Goal: Task Accomplishment & Management: Manage account settings

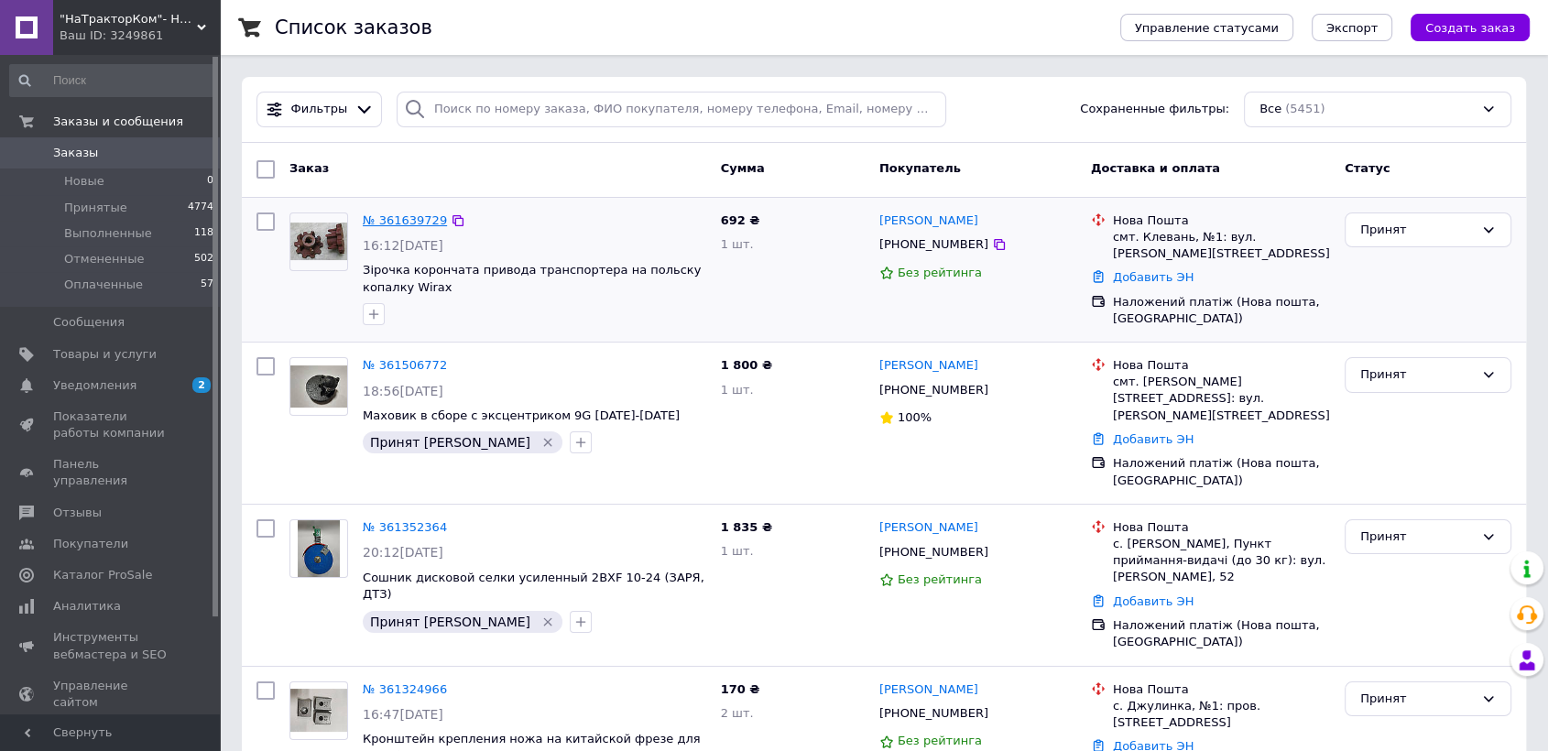
click at [404, 217] on link "№ 361639729" at bounding box center [405, 220] width 84 height 14
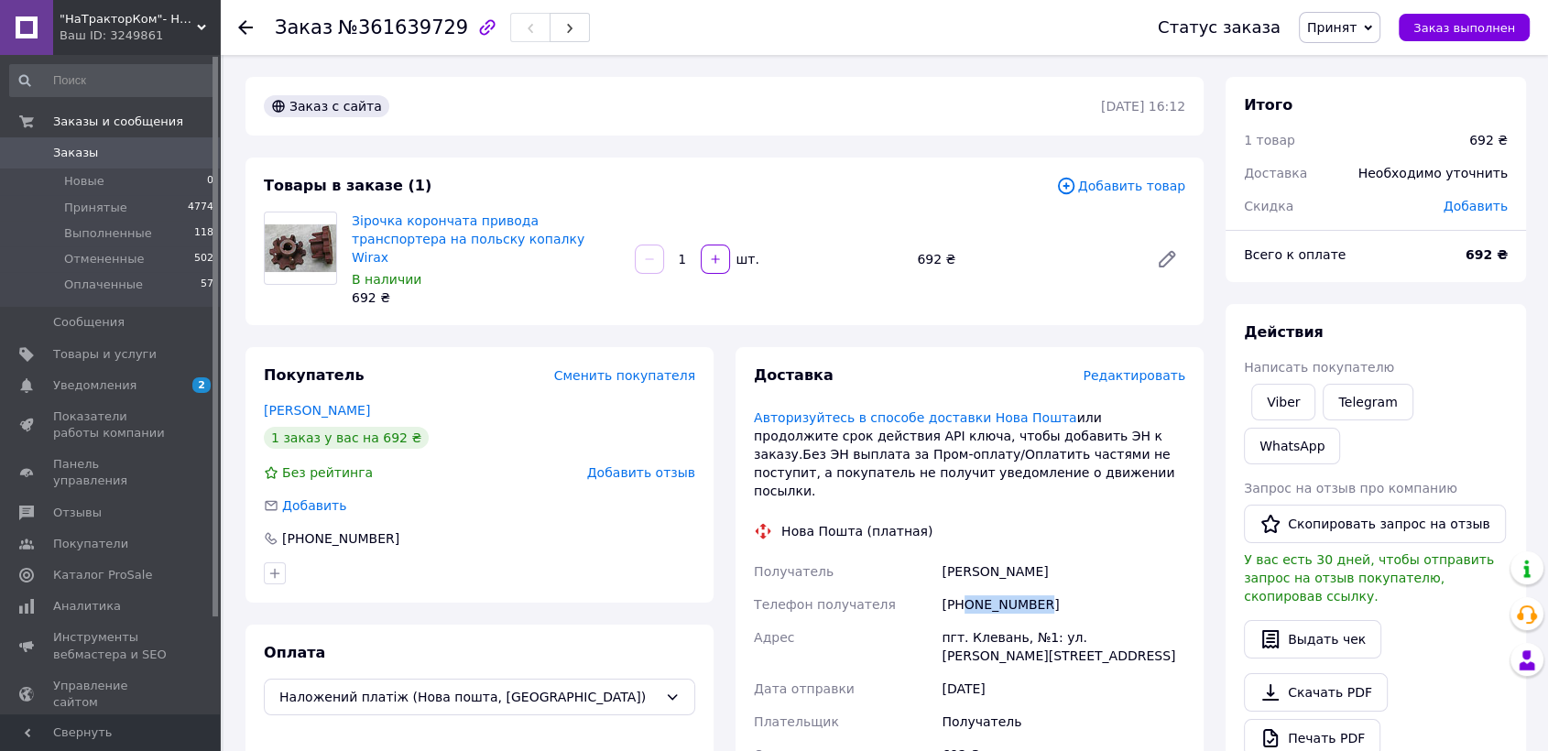
drag, startPoint x: 1054, startPoint y: 573, endPoint x: 966, endPoint y: 574, distance: 88.0
click at [966, 588] on div "[PHONE_NUMBER]" at bounding box center [1063, 604] width 251 height 33
copy div "0680469744"
click at [1131, 588] on div "[PHONE_NUMBER]" at bounding box center [1063, 604] width 251 height 33
drag, startPoint x: 1052, startPoint y: 572, endPoint x: 962, endPoint y: 564, distance: 90.1
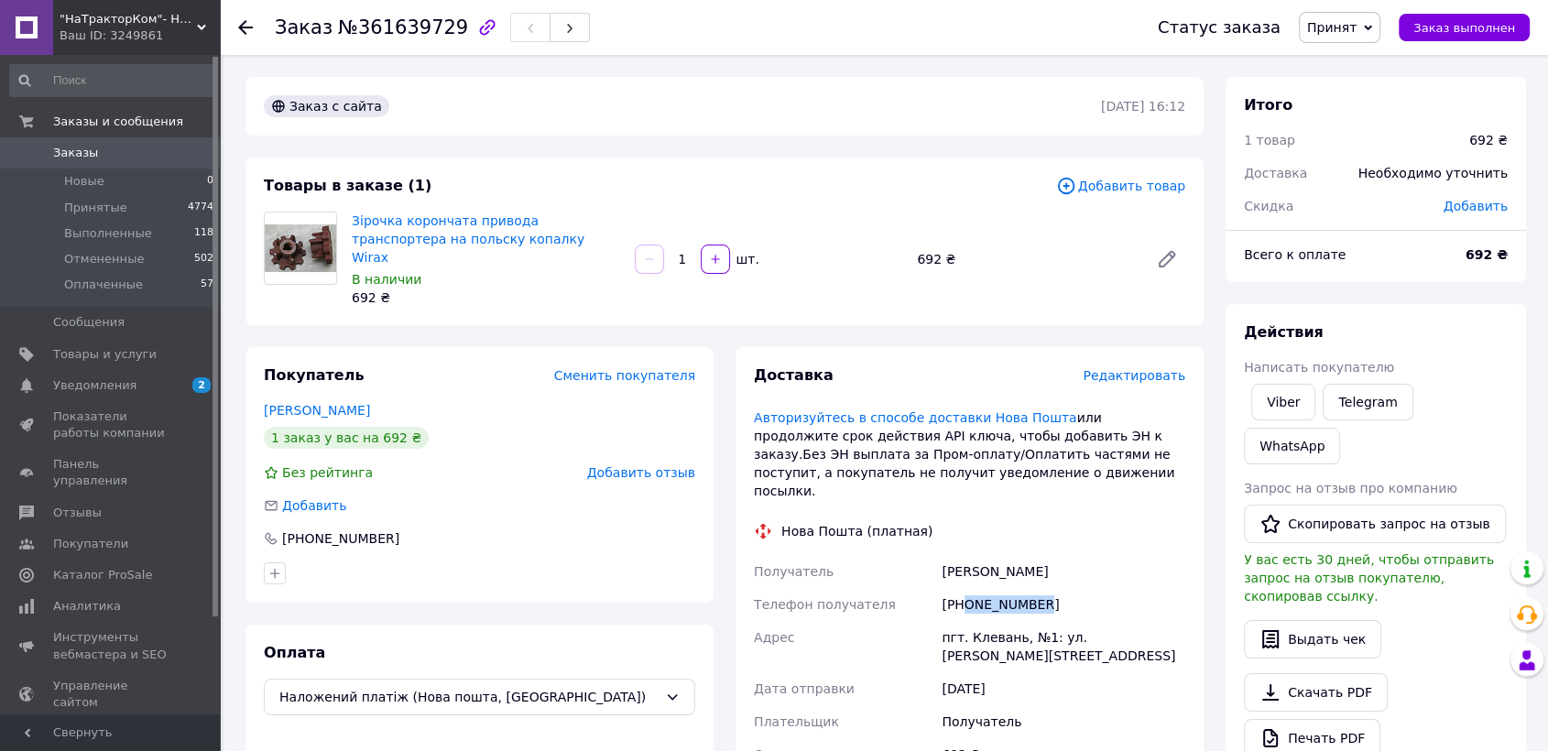
click at [962, 588] on div "[PHONE_NUMBER]" at bounding box center [1063, 604] width 251 height 33
copy div "0680469744"
click at [994, 621] on div "пгт. Клевань, №1: ул. Богдана Хмельницкого, 26" at bounding box center [1063, 646] width 251 height 51
copy div "Клевань"
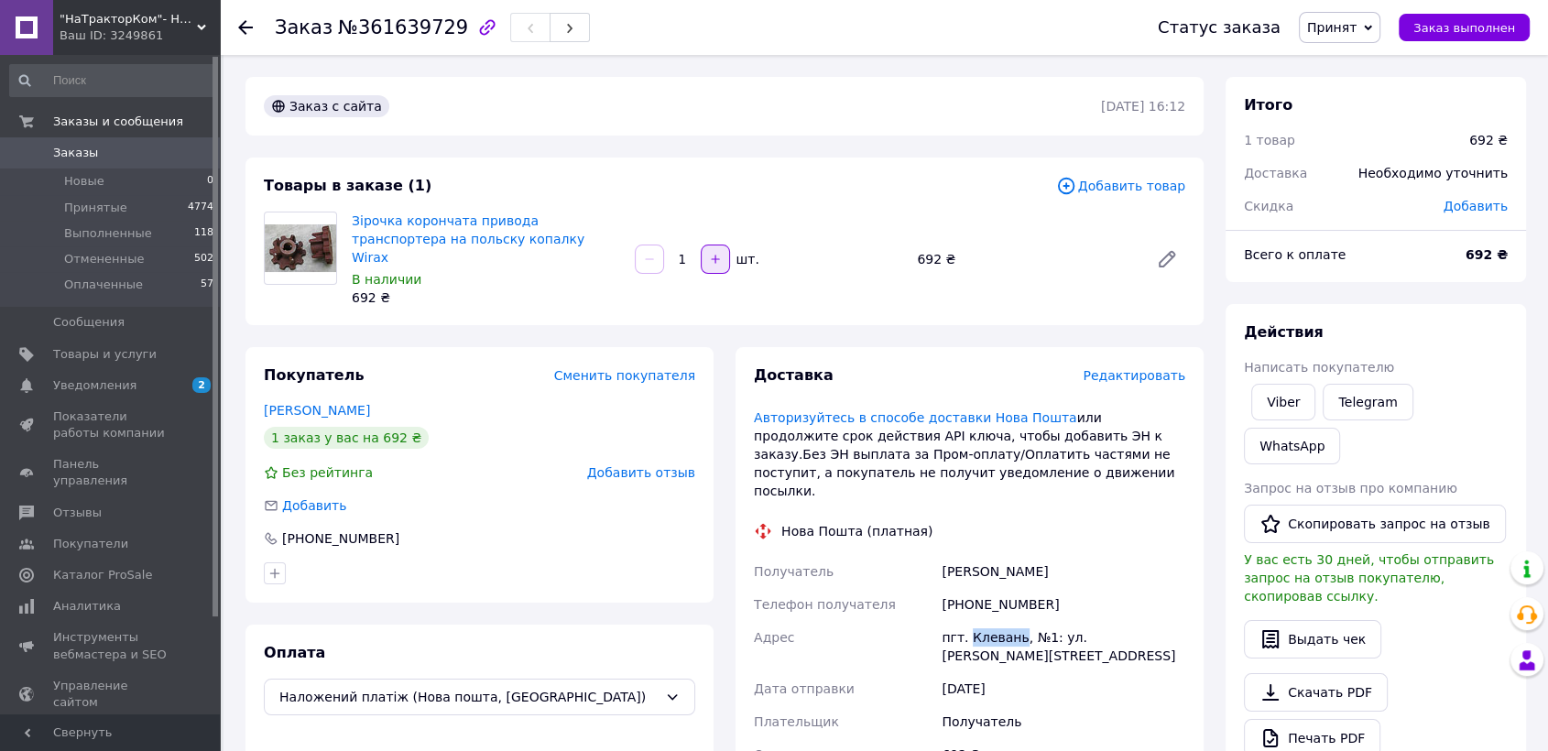
click at [716, 253] on icon "button" at bounding box center [715, 259] width 13 height 13
type input "2"
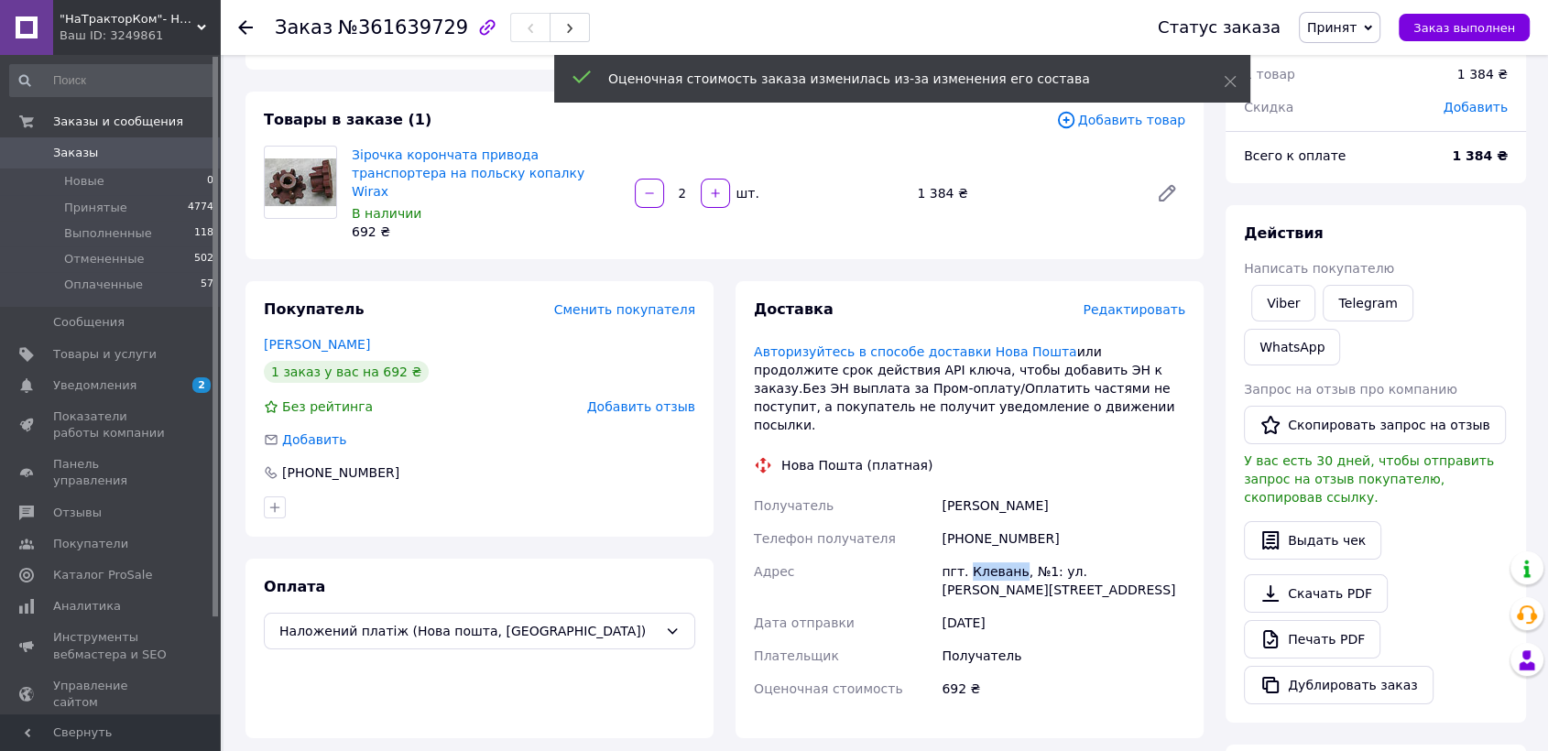
scroll to position [102, 0]
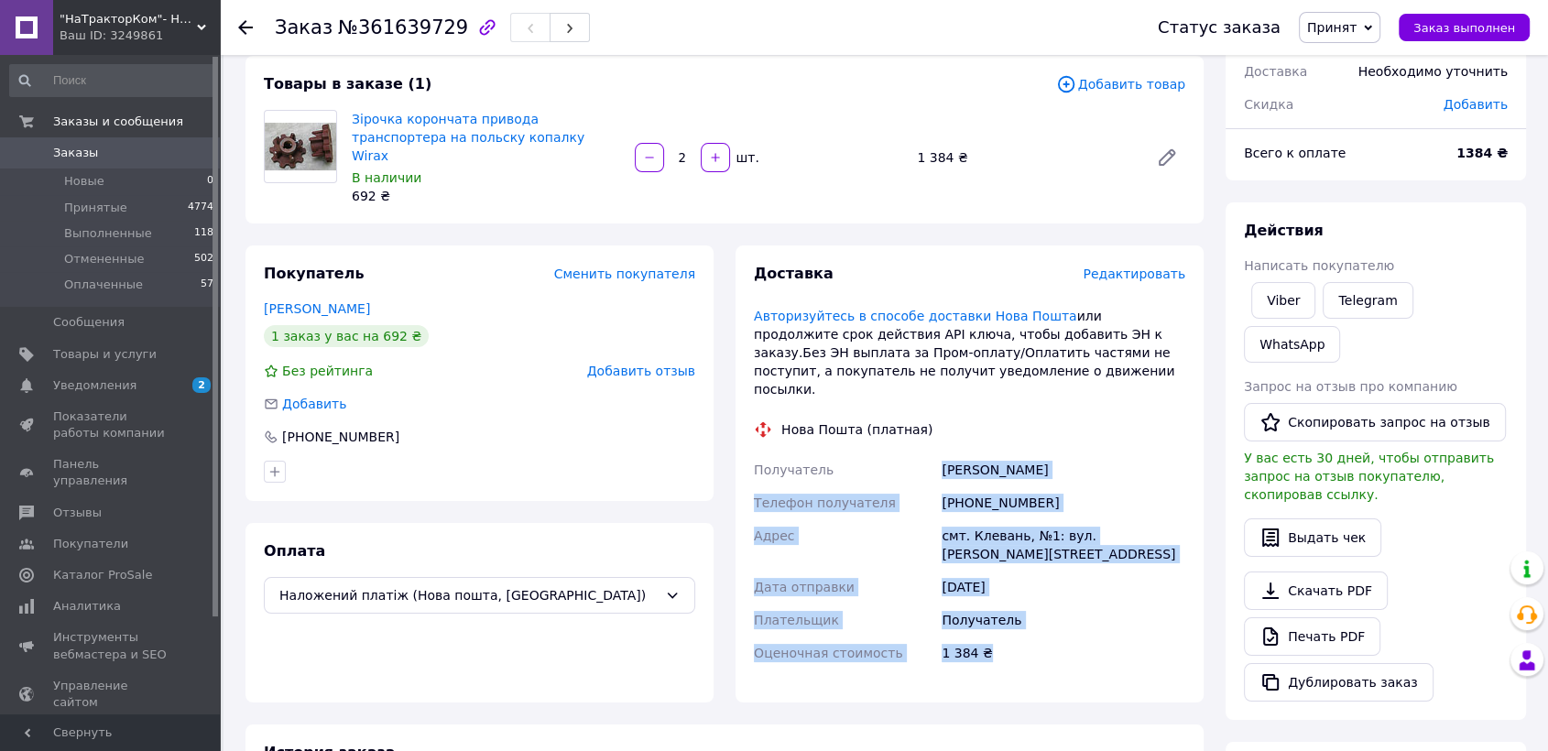
drag, startPoint x: 1000, startPoint y: 631, endPoint x: 918, endPoint y: 431, distance: 216.9
click at [918, 453] on div "Получатель Порадюк Анатолій Телефон получателя +380680469744 Адрес смт. Клевань…" at bounding box center [969, 561] width 439 height 216
copy div "Получатель Порадюк Анатолій Телефон получателя +380680469744 Адрес смт. Клевань…"
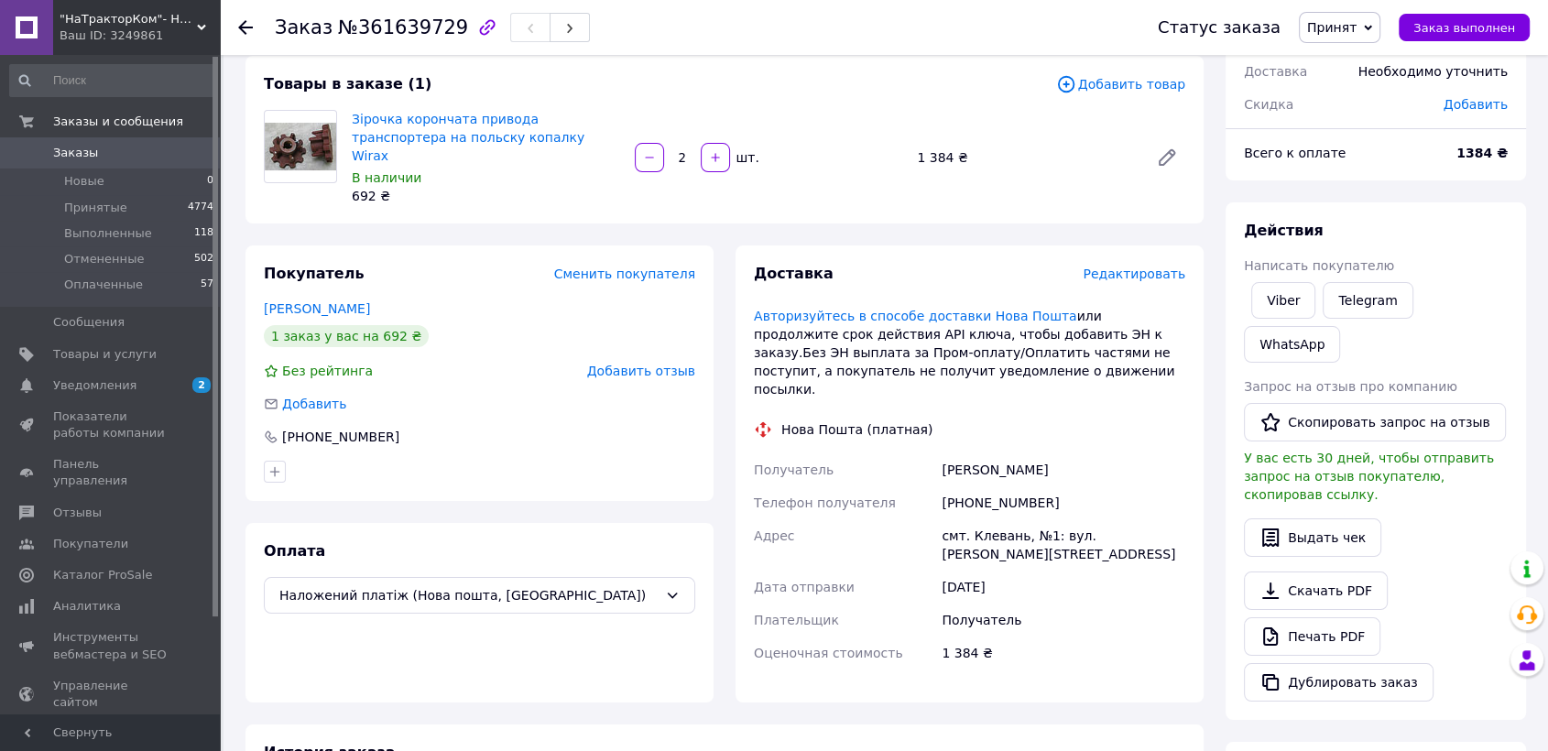
click at [244, 28] on icon at bounding box center [245, 27] width 15 height 15
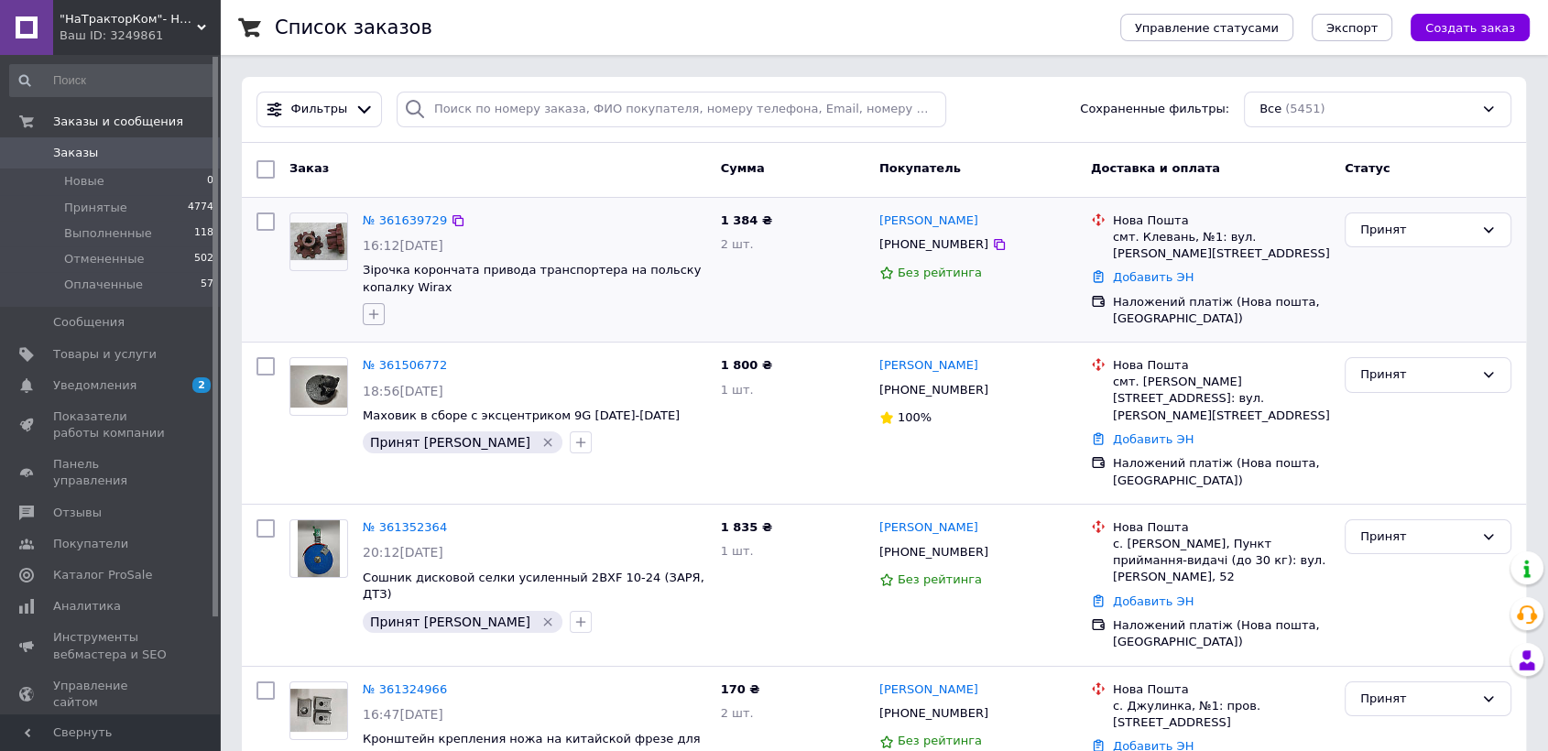
click at [374, 313] on icon "button" at bounding box center [374, 315] width 10 height 10
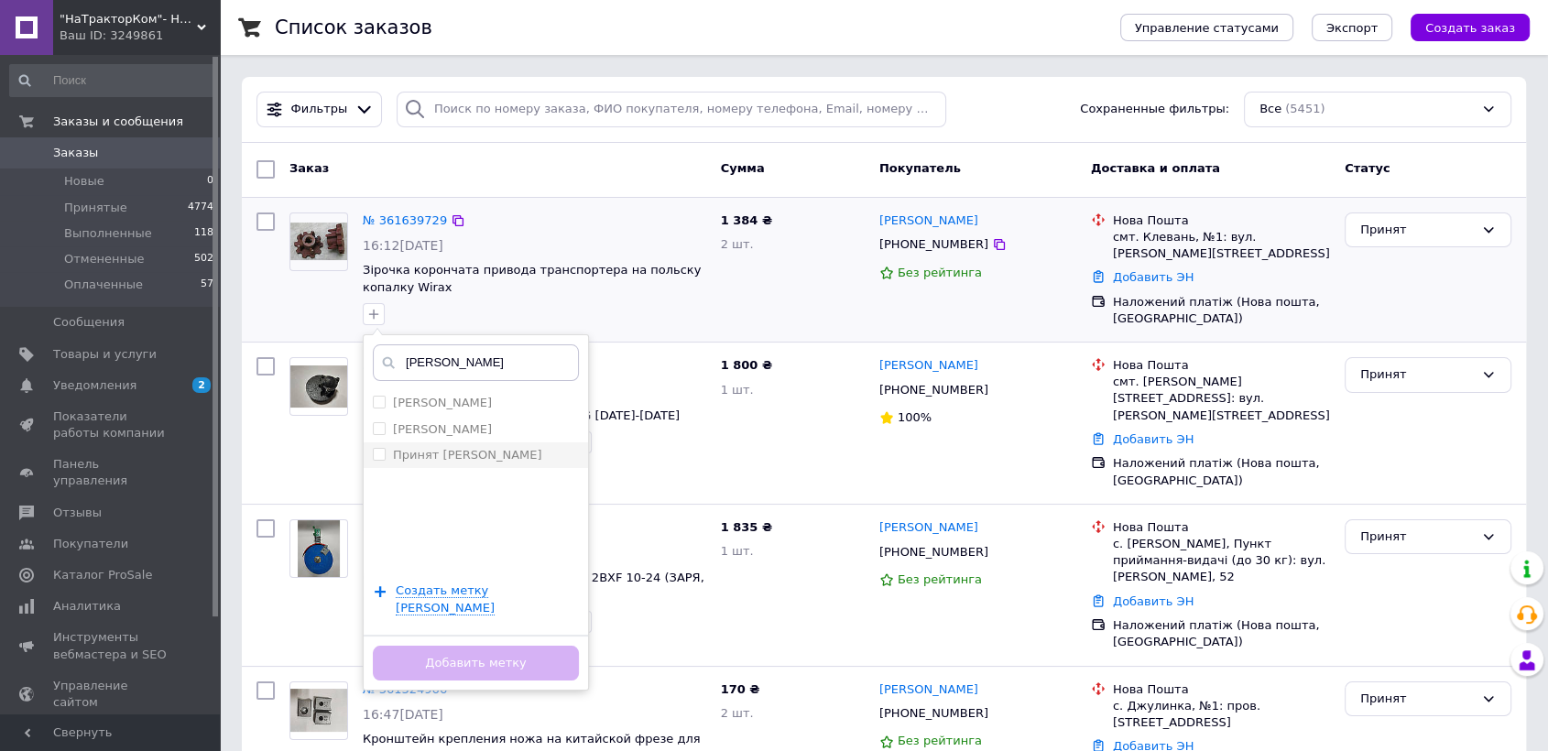
type input "ната"
click at [454, 443] on li "Принят [PERSON_NAME]" at bounding box center [476, 456] width 224 height 26
checkbox input "true"
click at [482, 650] on button "Добавить метку" at bounding box center [476, 664] width 206 height 36
